Goal: Transaction & Acquisition: Download file/media

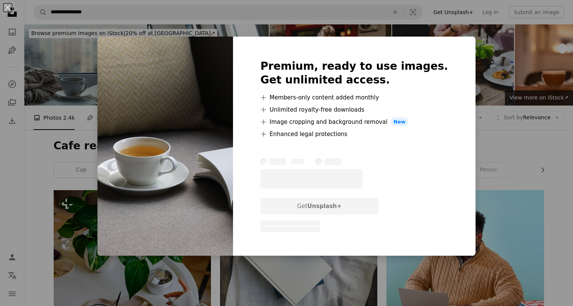
scroll to position [545, 0]
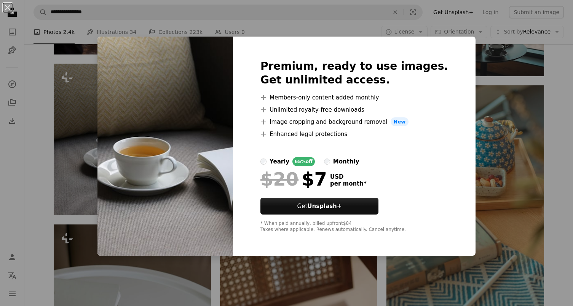
click at [273, 22] on div "An X shape Premium, ready to use images. Get unlimited access. A plus sign Memb…" at bounding box center [286, 153] width 573 height 306
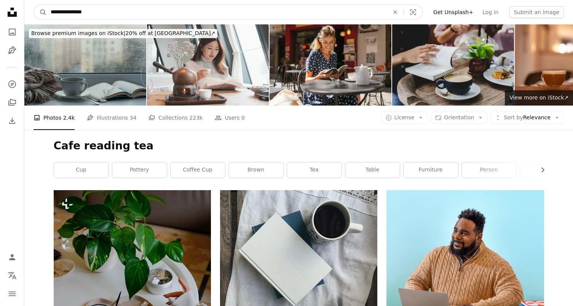
click at [85, 11] on input "**********" at bounding box center [217, 12] width 340 height 14
type input "**********"
click button "A magnifying glass" at bounding box center [40, 12] width 13 height 14
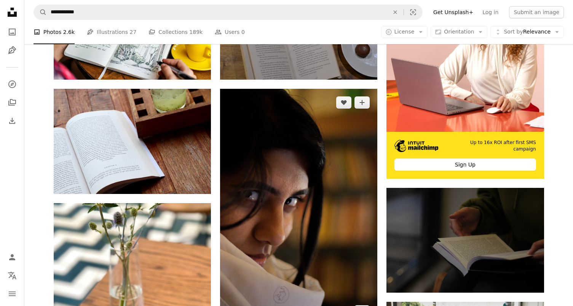
scroll to position [216, 0]
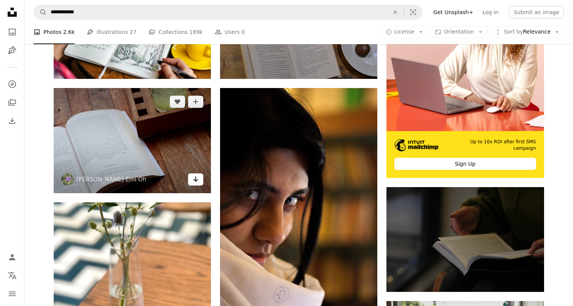
click at [195, 180] on icon "Arrow pointing down" at bounding box center [196, 178] width 6 height 9
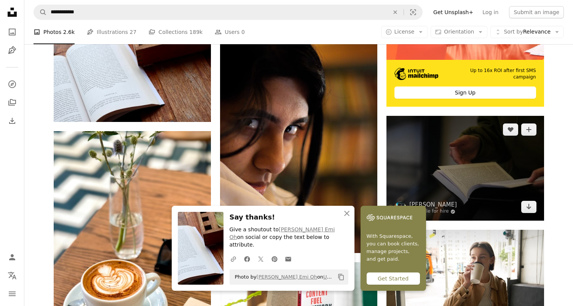
scroll to position [350, 0]
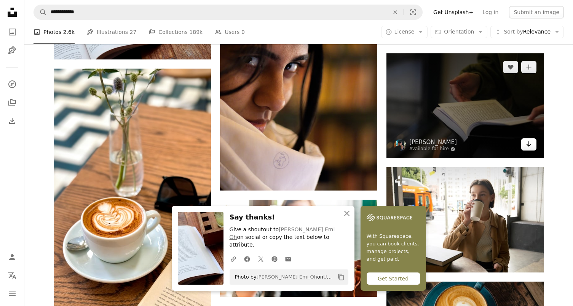
click at [529, 147] on icon "Arrow pointing down" at bounding box center [529, 143] width 6 height 9
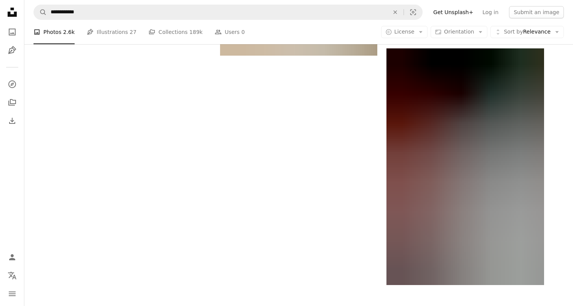
scroll to position [1318, 0]
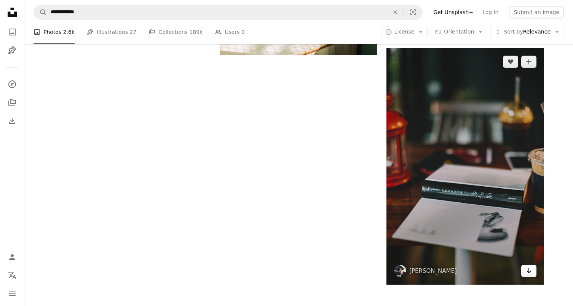
click at [532, 271] on link "Arrow pointing down" at bounding box center [528, 270] width 15 height 12
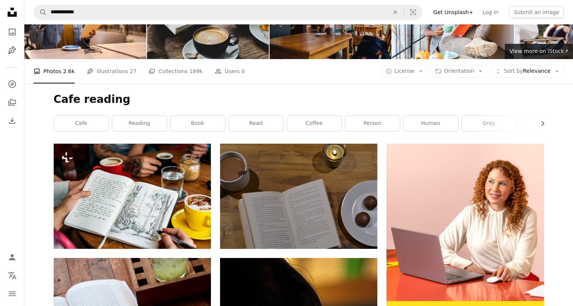
scroll to position [0, 0]
